Goal: Task Accomplishment & Management: Use online tool/utility

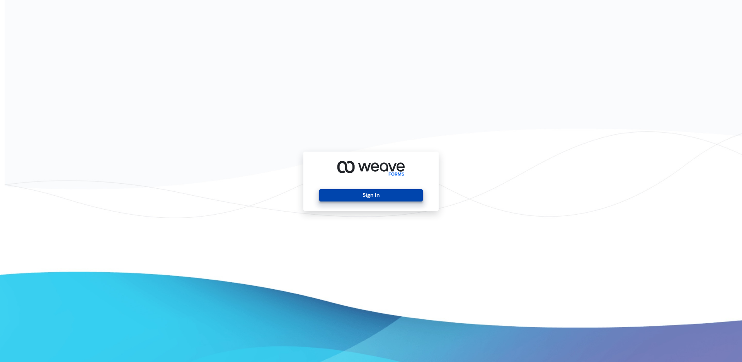
click at [358, 192] on button "Sign In" at bounding box center [370, 195] width 103 height 12
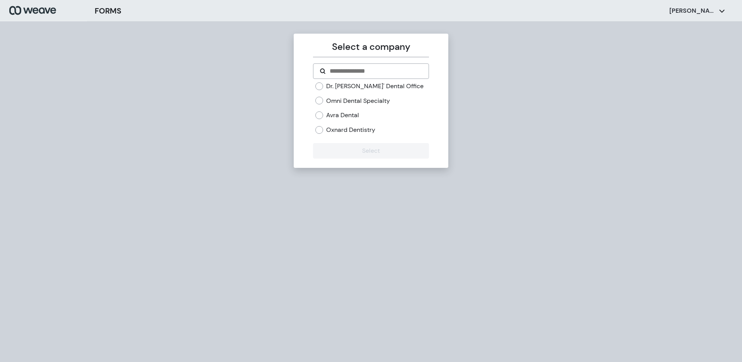
click at [337, 133] on label "Oxnard Dentistry" at bounding box center [350, 130] width 49 height 9
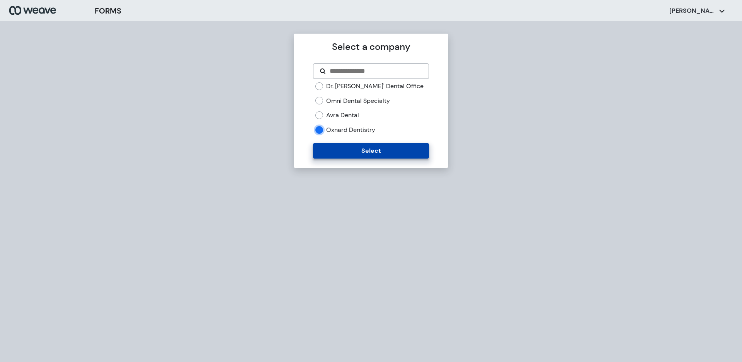
click at [333, 148] on button "Select" at bounding box center [371, 150] width 116 height 15
